Goal: Find specific page/section: Find specific page/section

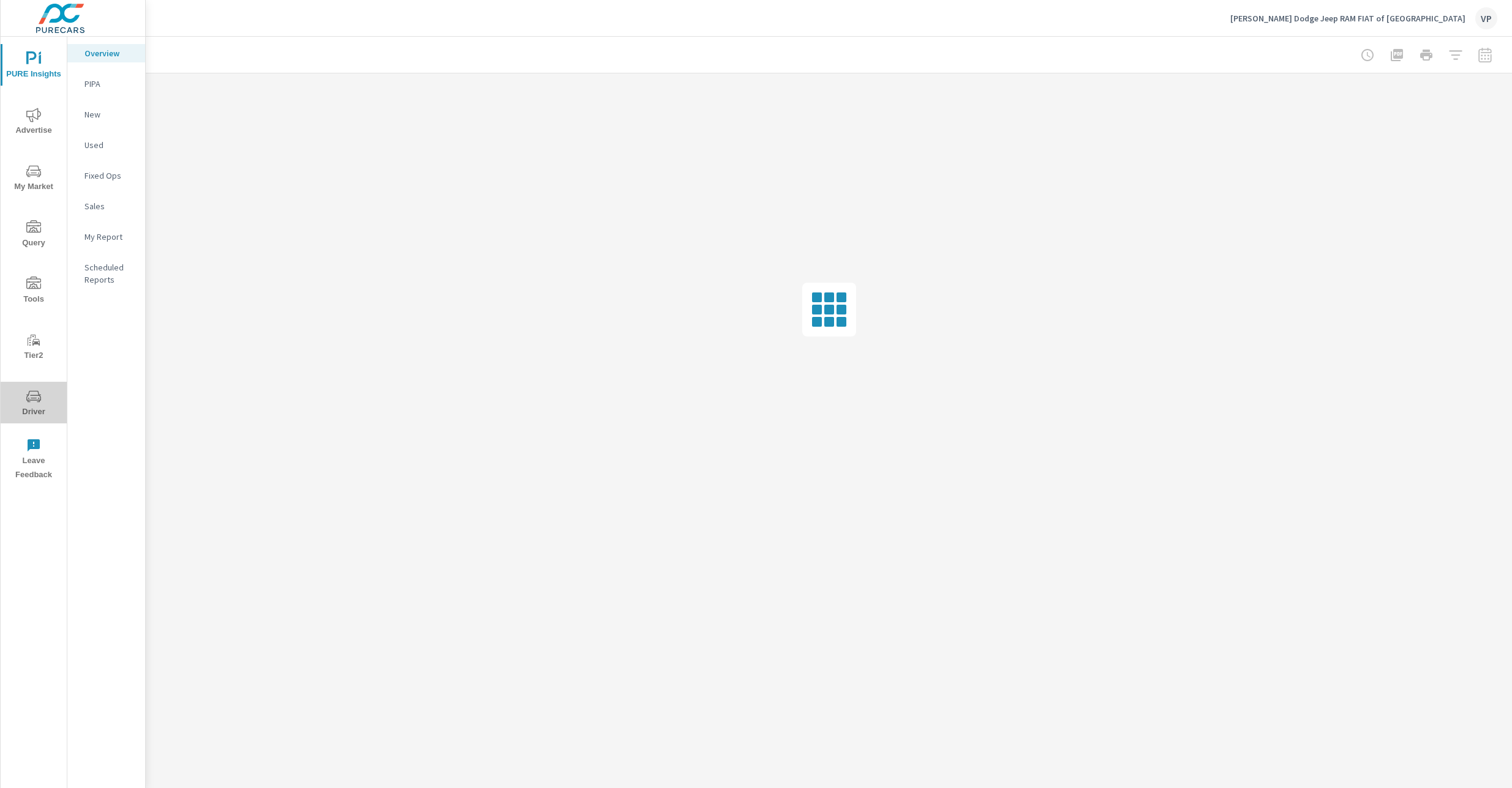
click at [36, 404] on span "Driver" at bounding box center [33, 404] width 59 height 30
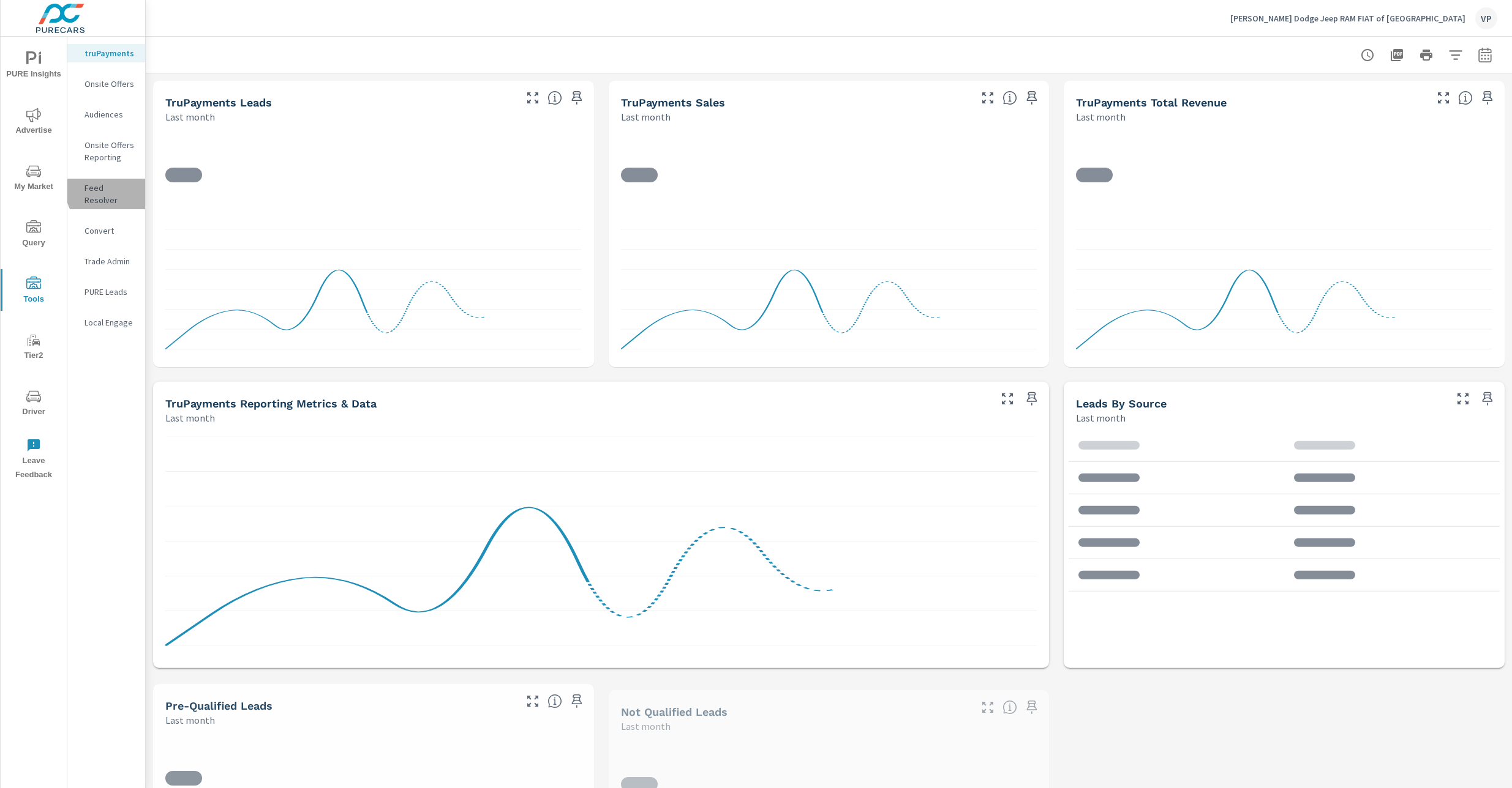
click at [109, 190] on p "Feed Resolver" at bounding box center [110, 194] width 51 height 24
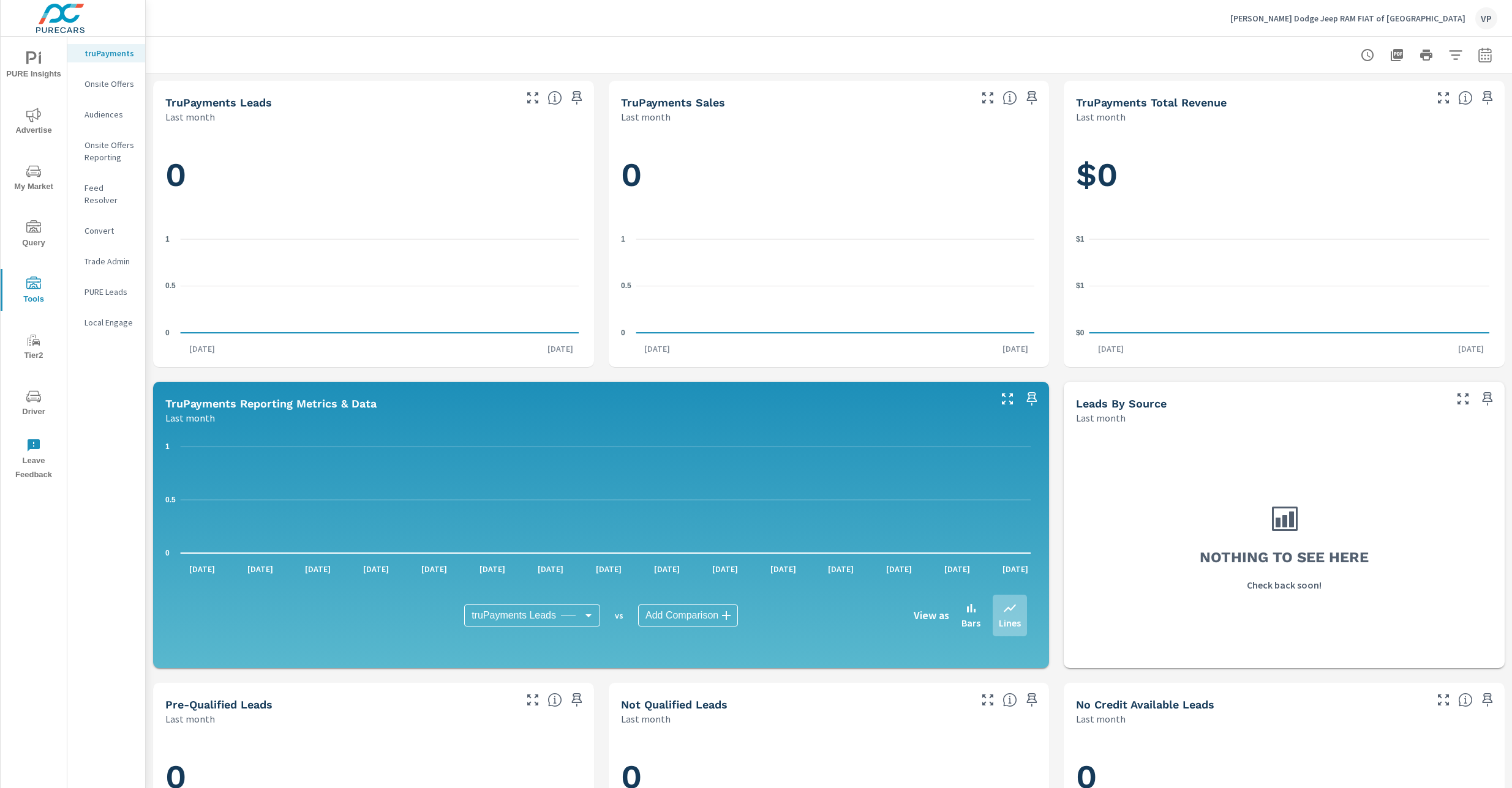
click at [37, 408] on span "Driver" at bounding box center [33, 404] width 59 height 30
